Goal: Information Seeking & Learning: Learn about a topic

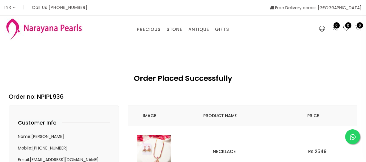
select select "INR"
click at [181, 49] on link "EARRINGS / JHUMKAS" at bounding box center [194, 48] width 51 height 10
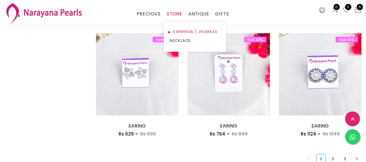
scroll to position [758, 0]
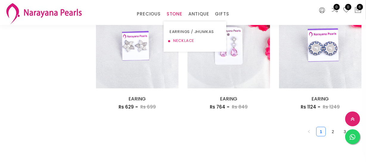
click at [180, 39] on link "NECKLACE" at bounding box center [194, 40] width 51 height 9
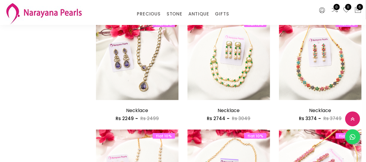
scroll to position [731, 0]
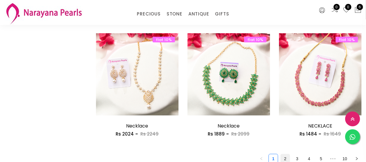
click at [282, 157] on link "2" at bounding box center [285, 159] width 9 height 9
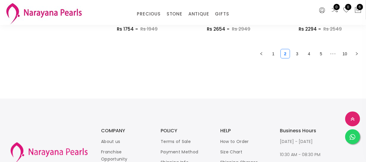
scroll to position [839, 0]
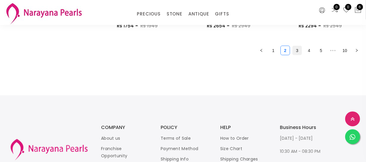
click at [301, 50] on link "3" at bounding box center [296, 50] width 9 height 9
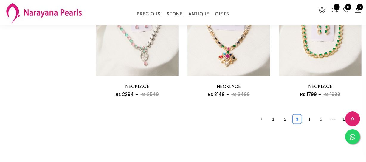
scroll to position [785, 0]
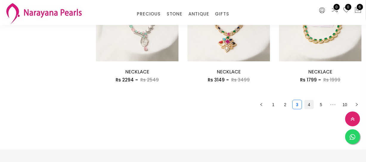
click at [306, 104] on link "4" at bounding box center [308, 104] width 9 height 9
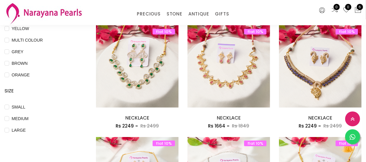
scroll to position [189, 0]
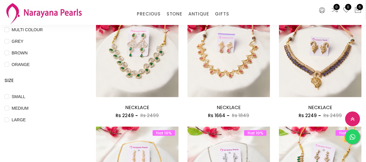
drag, startPoint x: 214, startPoint y: 65, endPoint x: 142, endPoint y: 38, distance: 77.1
click at [214, 65] on img at bounding box center [228, 62] width 83 height 83
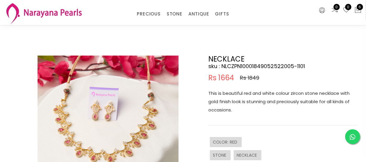
scroll to position [27, 0]
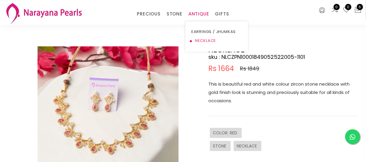
click at [194, 39] on link "NECKLACE" at bounding box center [216, 40] width 51 height 9
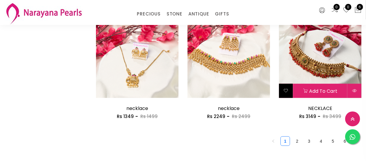
scroll to position [758, 0]
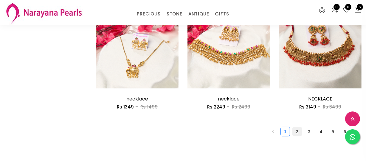
click at [296, 129] on link "2" at bounding box center [296, 131] width 9 height 9
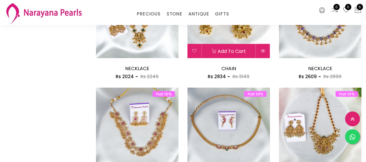
scroll to position [785, 0]
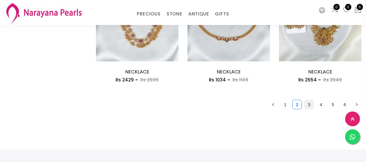
click at [307, 104] on link "3" at bounding box center [308, 104] width 9 height 9
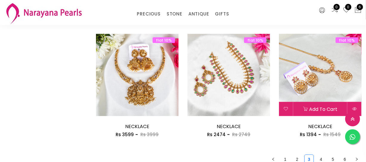
scroll to position [731, 0]
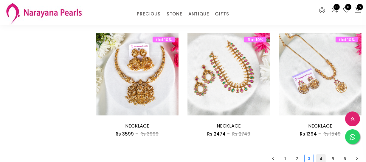
click at [320, 155] on link "4" at bounding box center [320, 159] width 9 height 9
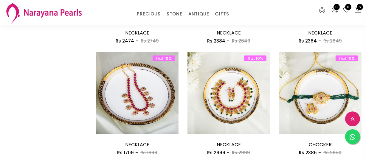
scroll to position [731, 0]
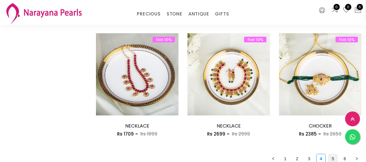
click at [336, 159] on link "5" at bounding box center [332, 159] width 9 height 9
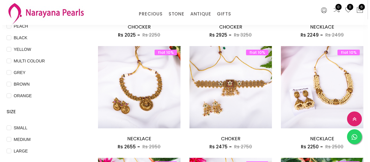
scroll to position [162, 0]
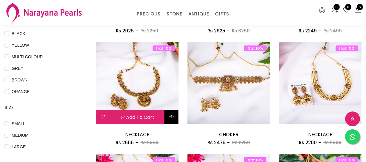
click at [171, 119] on button at bounding box center [171, 117] width 14 height 14
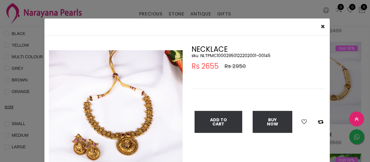
click at [191, 13] on div "× Close Double (click / press) on the image to zoom (in / out). NECKLACE sku : …" at bounding box center [185, 81] width 370 height 162
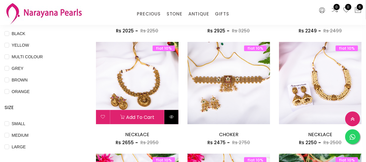
click at [171, 119] on icon at bounding box center [171, 117] width 5 height 5
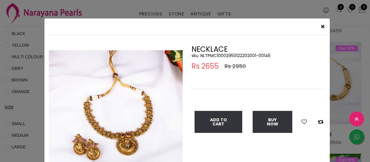
click at [228, 56] on h5 "sku : NLTPMC10002950122202001-00145" at bounding box center [259, 55] width 134 height 5
copy h5 "NLTPMC10002950122202001"
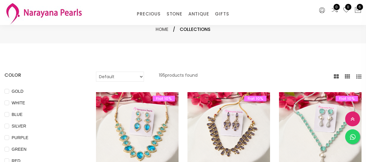
select select "INR"
